Goal: Task Accomplishment & Management: Complete application form

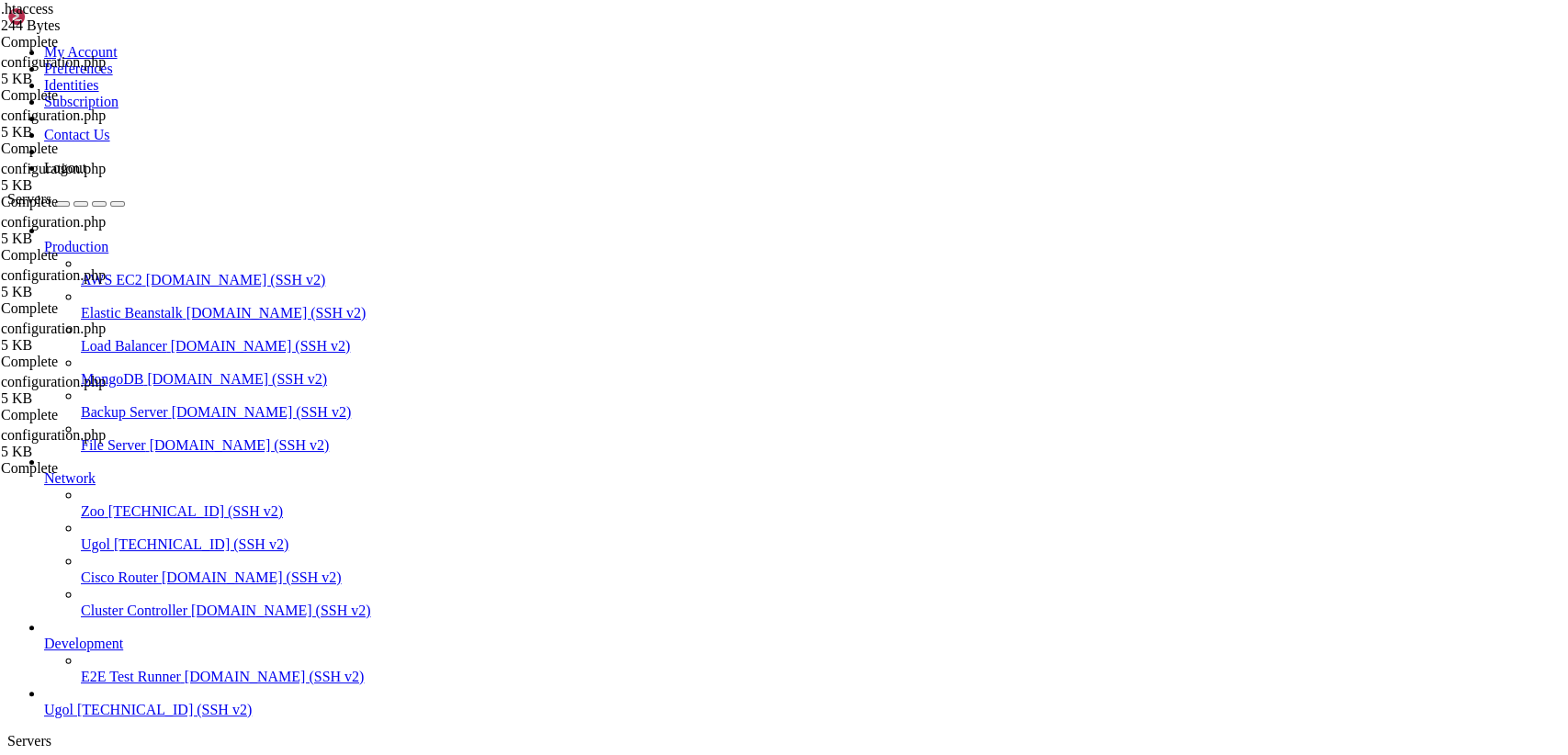
scroll to position [1983, 0]
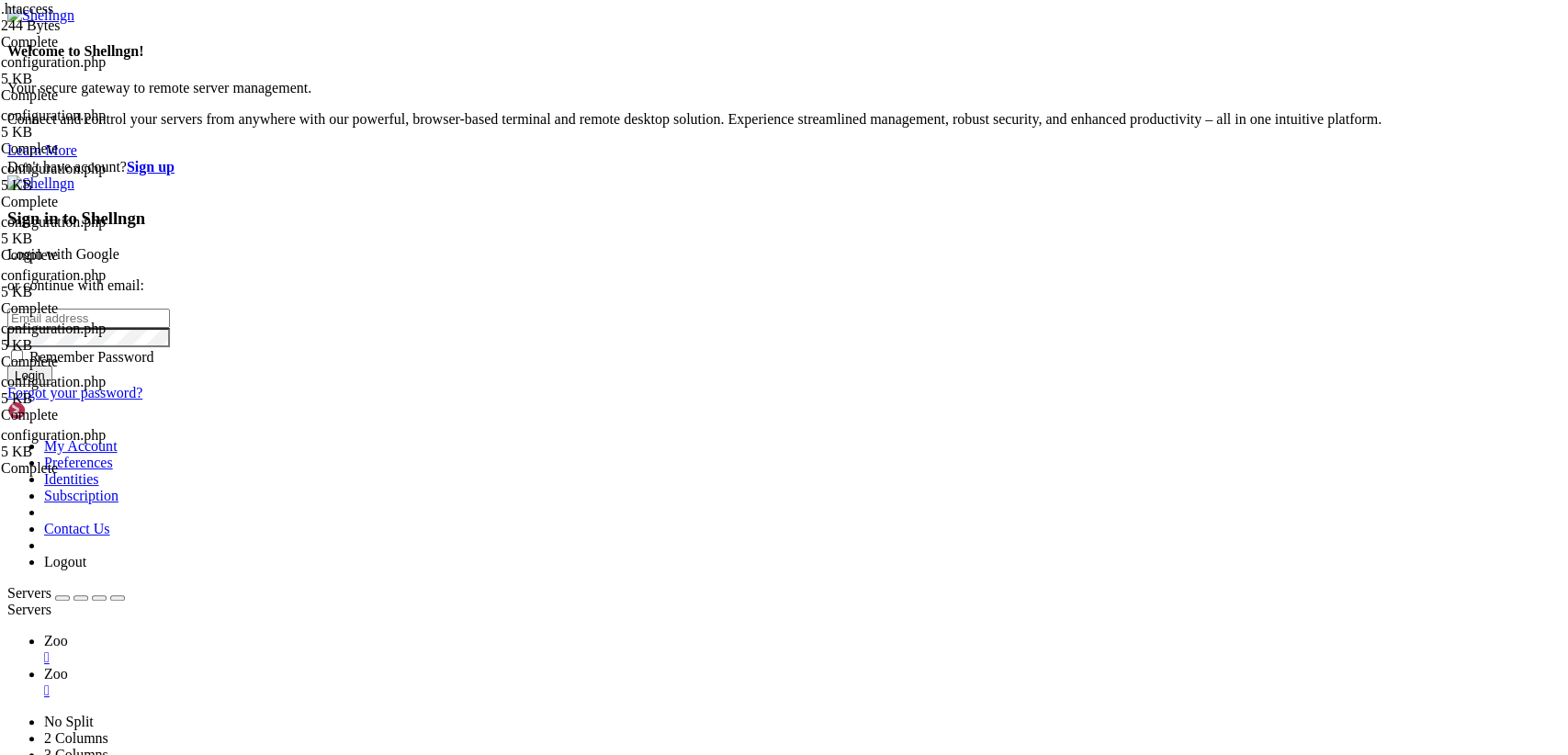
type input "root"
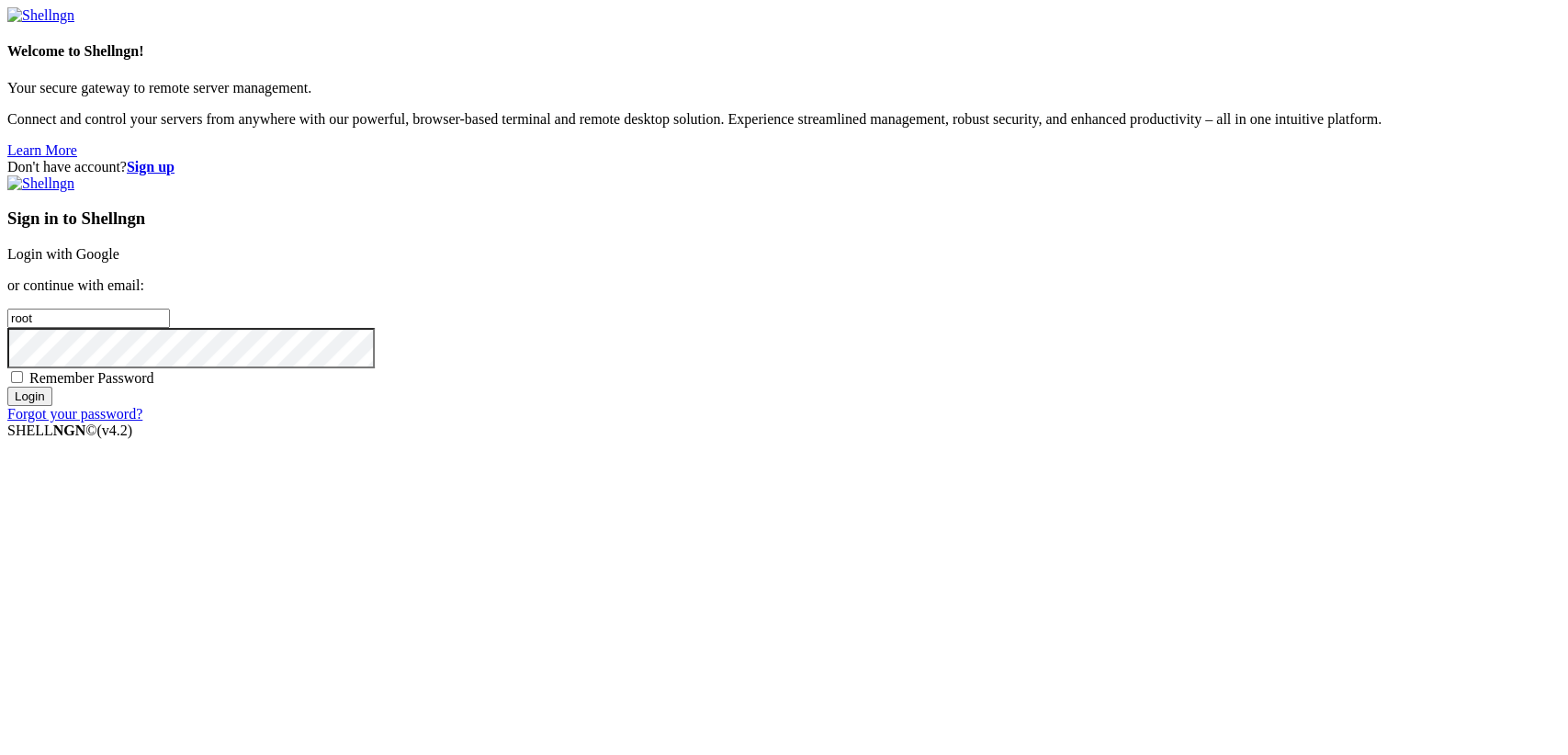
click at [52, 406] on input "Login" at bounding box center [30, 397] width 45 height 20
click at [654, 346] on div "Don't have account? Sign up Sign in to Shellngn Login with Google or continue w…" at bounding box center [784, 290] width 1553 height 263
click at [662, 404] on div "Don't have account? Sign up Sign in to Shellngn Login with Google or continue w…" at bounding box center [784, 290] width 1553 height 263
click at [119, 261] on link "Login with Google" at bounding box center [64, 254] width 112 height 16
